Goal: Information Seeking & Learning: Learn about a topic

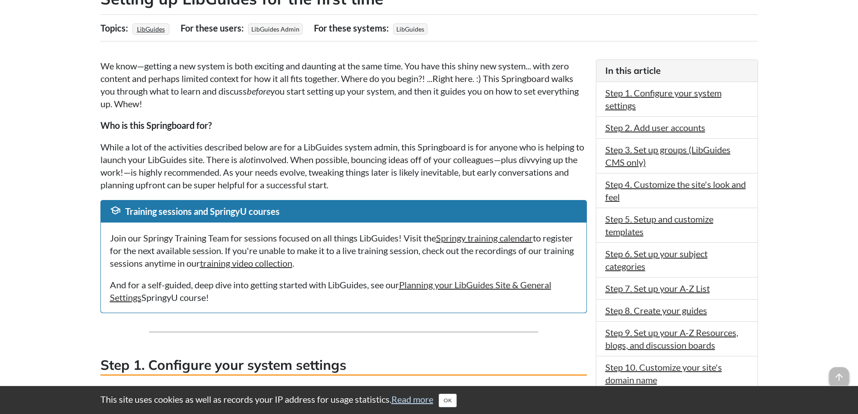
scroll to position [180, 0]
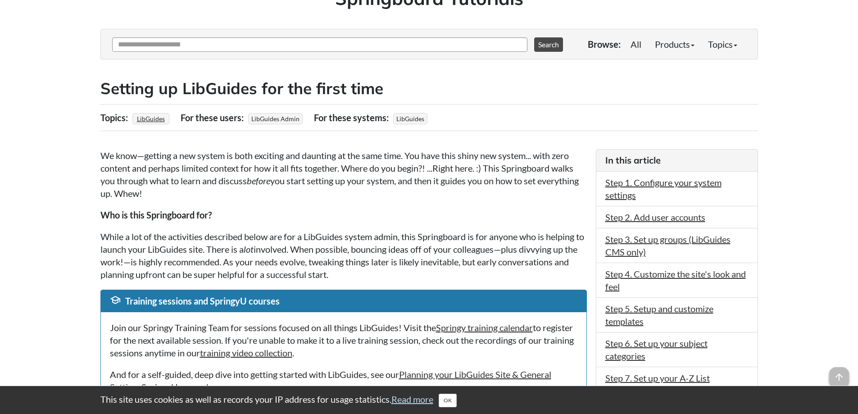
scroll to position [90, 0]
click at [734, 46] on b at bounding box center [736, 45] width 4 height 2
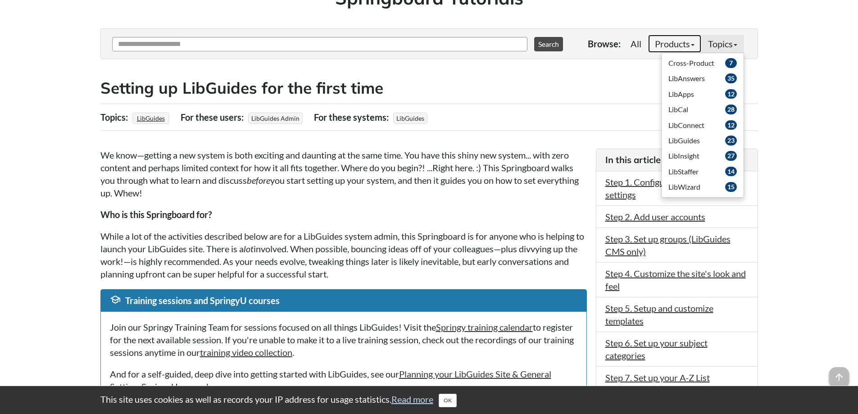
click at [663, 46] on link "Products" at bounding box center [674, 44] width 53 height 18
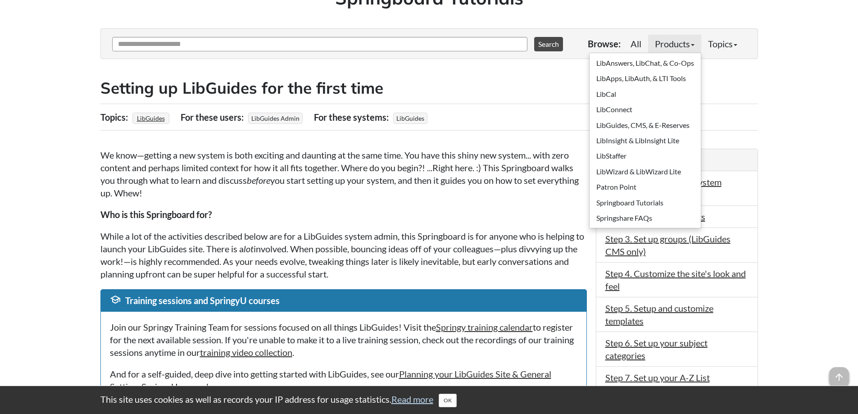
click at [460, 84] on h2 "Setting up LibGuides for the first time" at bounding box center [429, 88] width 658 height 22
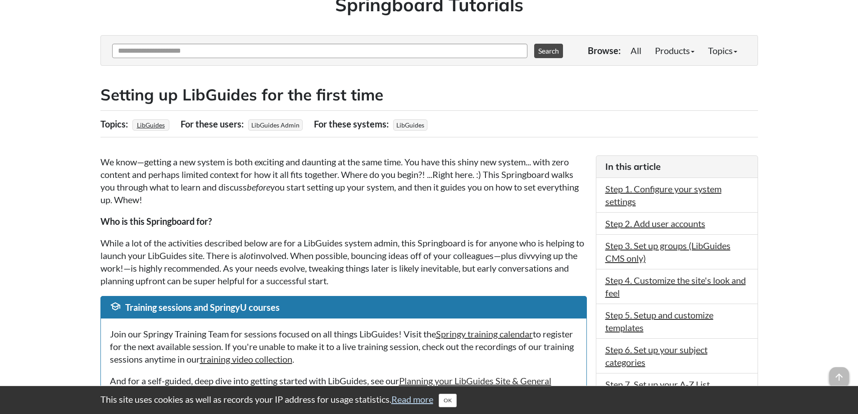
scroll to position [0, 0]
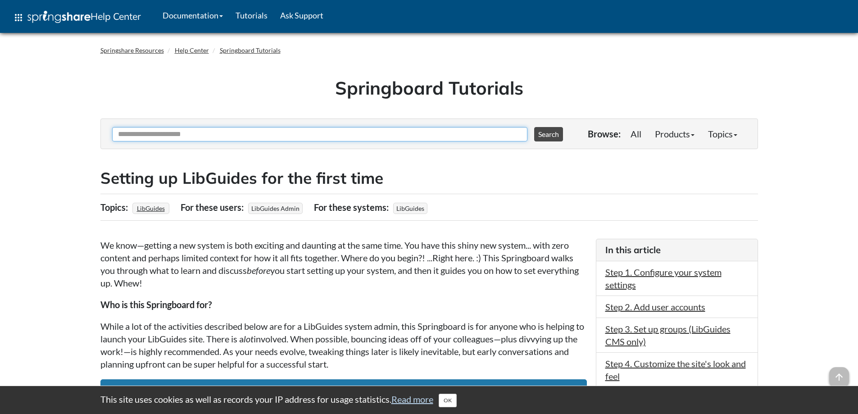
click at [225, 136] on input "Ask Another Question" at bounding box center [319, 134] width 415 height 14
type input "**********"
click at [534, 127] on button "Search" at bounding box center [548, 134] width 29 height 14
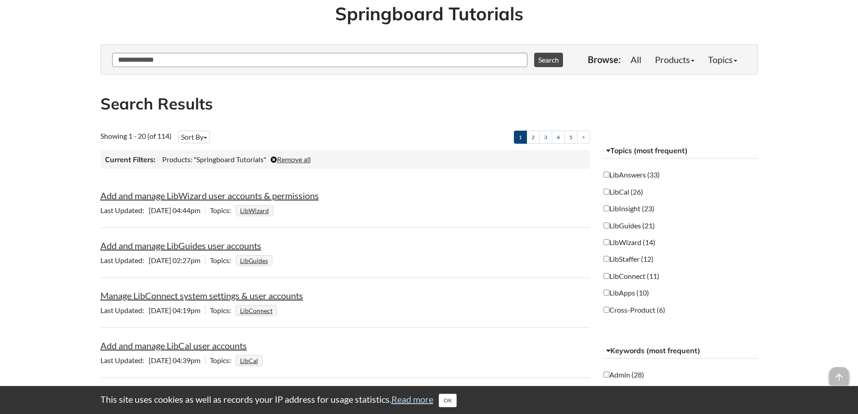
scroll to position [90, 0]
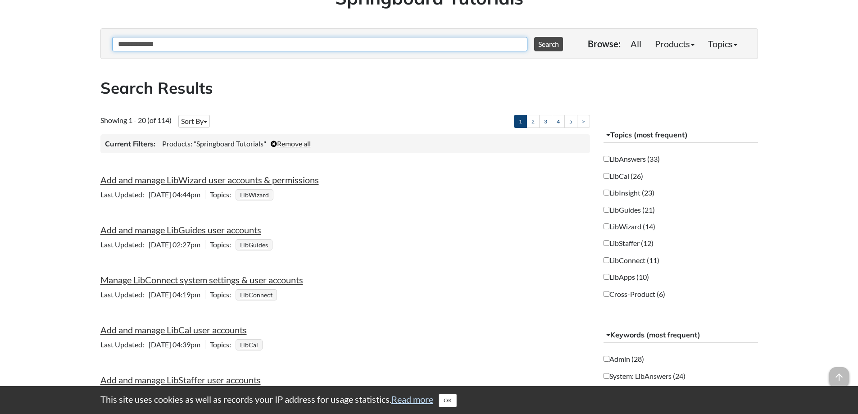
click at [117, 47] on input "**********" at bounding box center [319, 44] width 415 height 14
type input "**********"
click at [534, 37] on button "Search" at bounding box center [548, 44] width 29 height 14
click at [541, 48] on button "Search" at bounding box center [548, 44] width 29 height 14
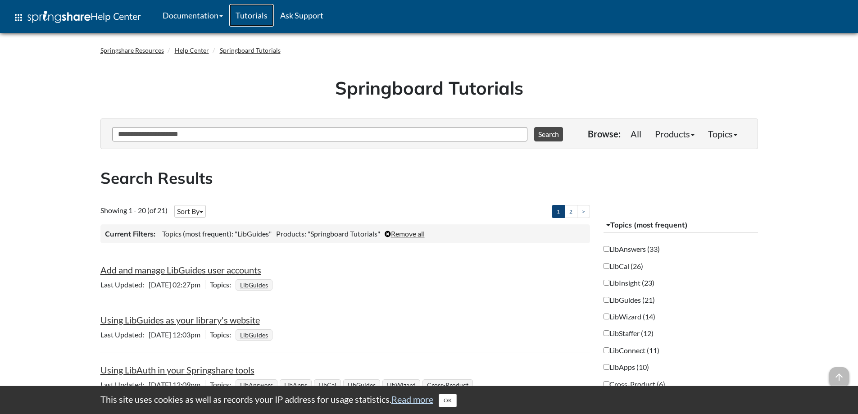
click at [245, 12] on link "Tutorials" at bounding box center [251, 15] width 45 height 23
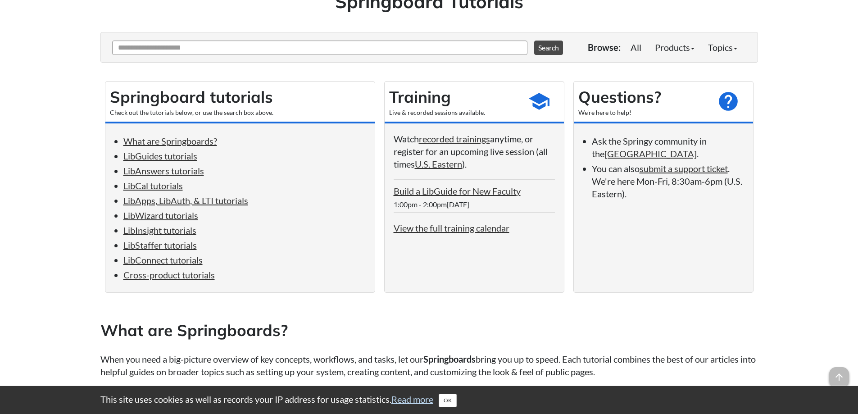
scroll to position [90, 0]
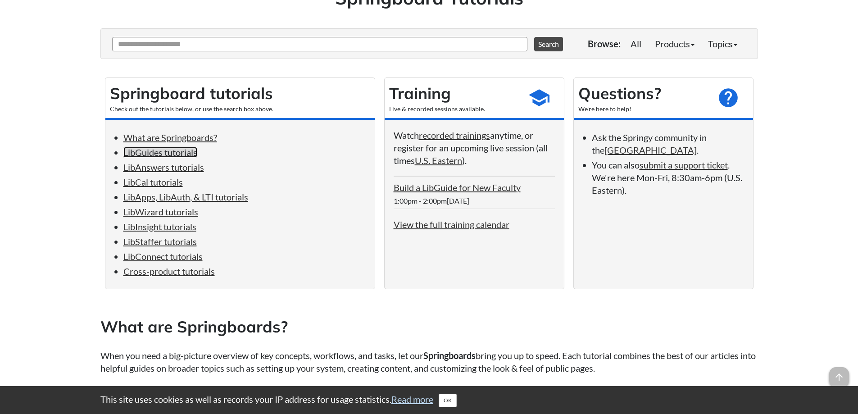
click at [179, 156] on link "LibGuides tutorials" at bounding box center [160, 152] width 74 height 11
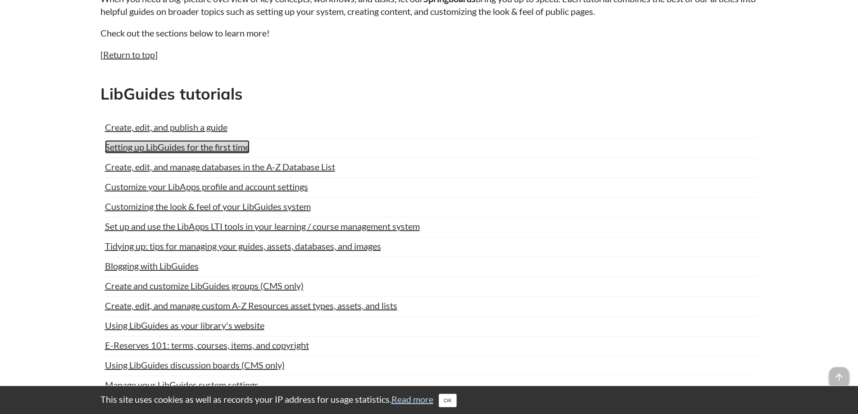
scroll to position [440, 0]
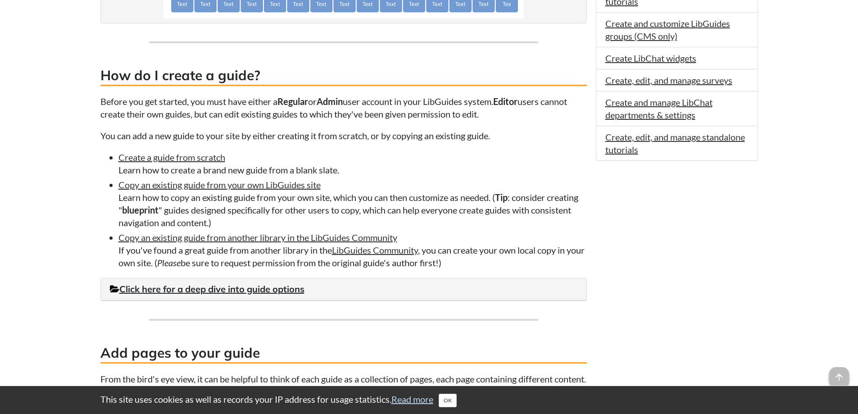
scroll to position [586, 0]
